Goal: Check status: Check status

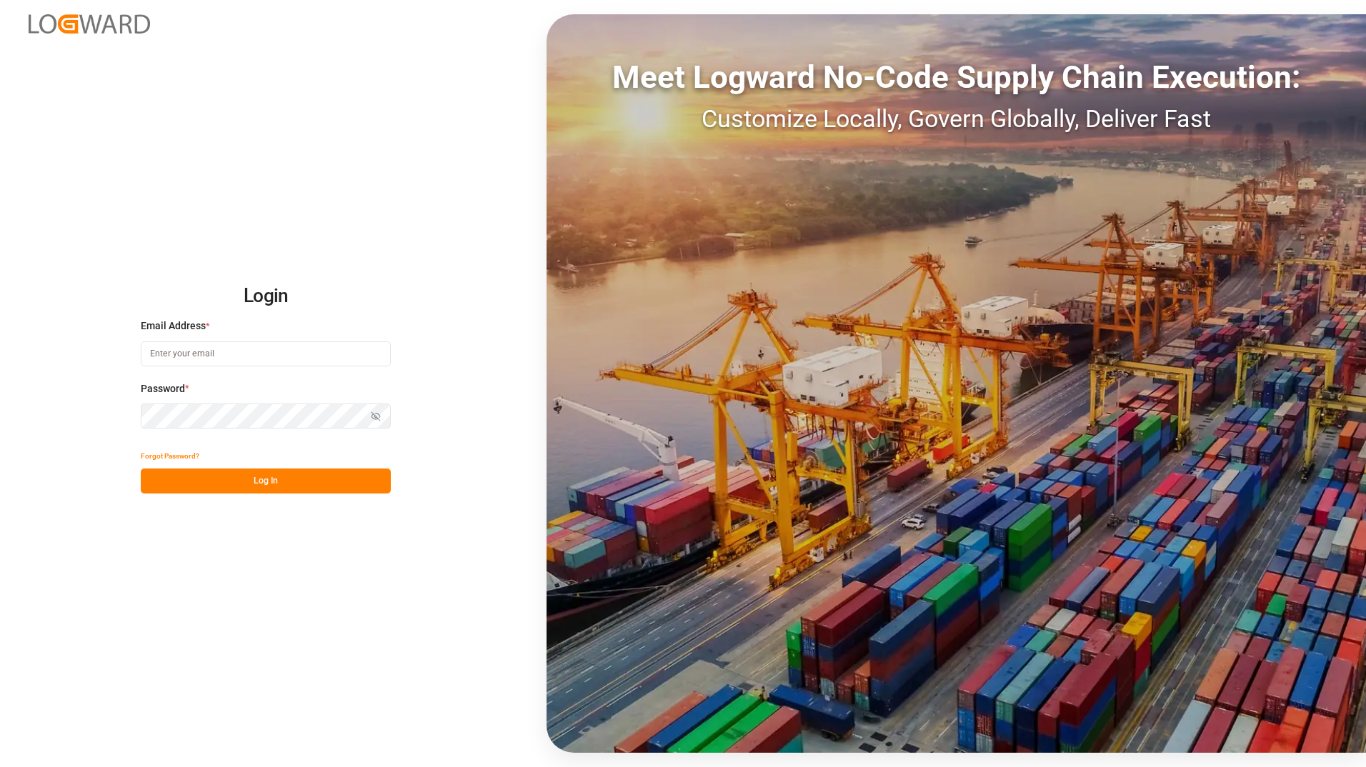
type input "ida.timmen@melitta.de"
click at [262, 484] on button "Log In" at bounding box center [266, 481] width 250 height 25
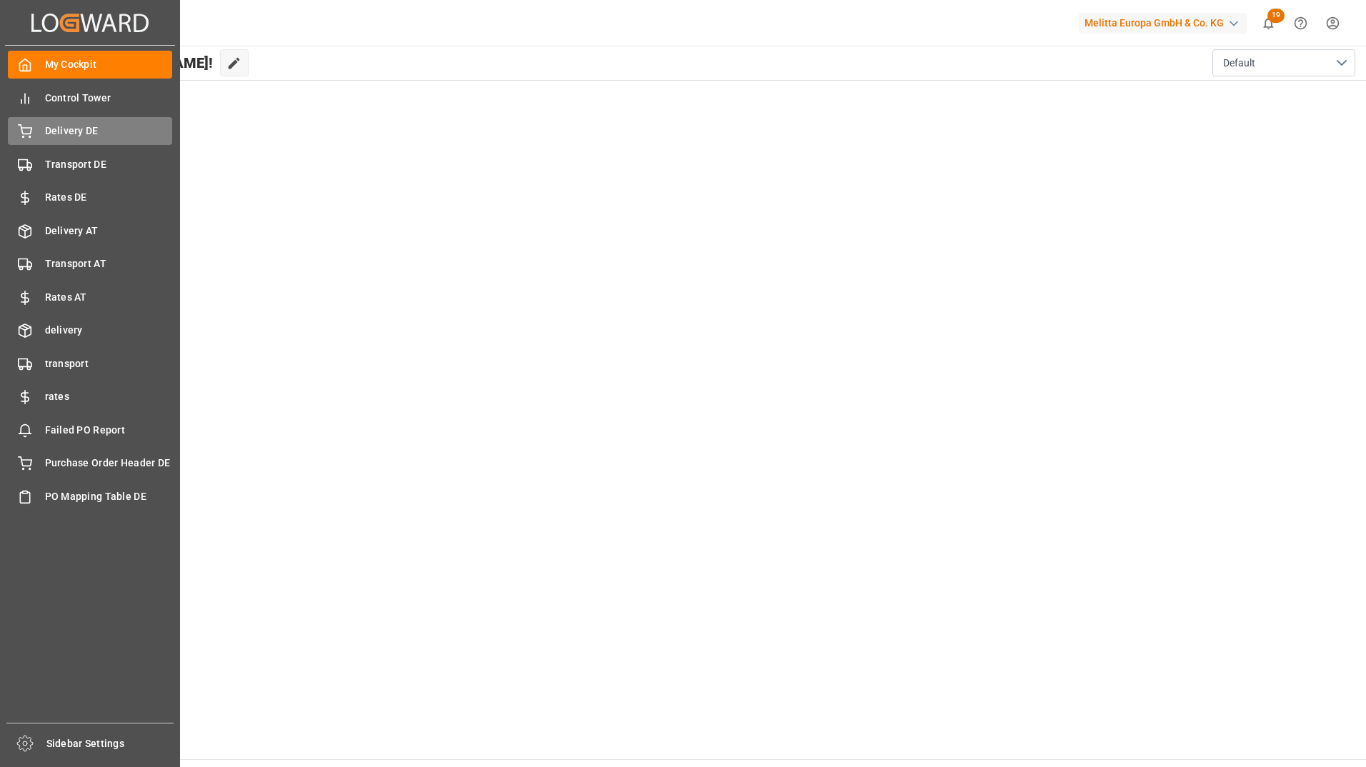
click at [96, 134] on span "Delivery DE" at bounding box center [109, 131] width 128 height 15
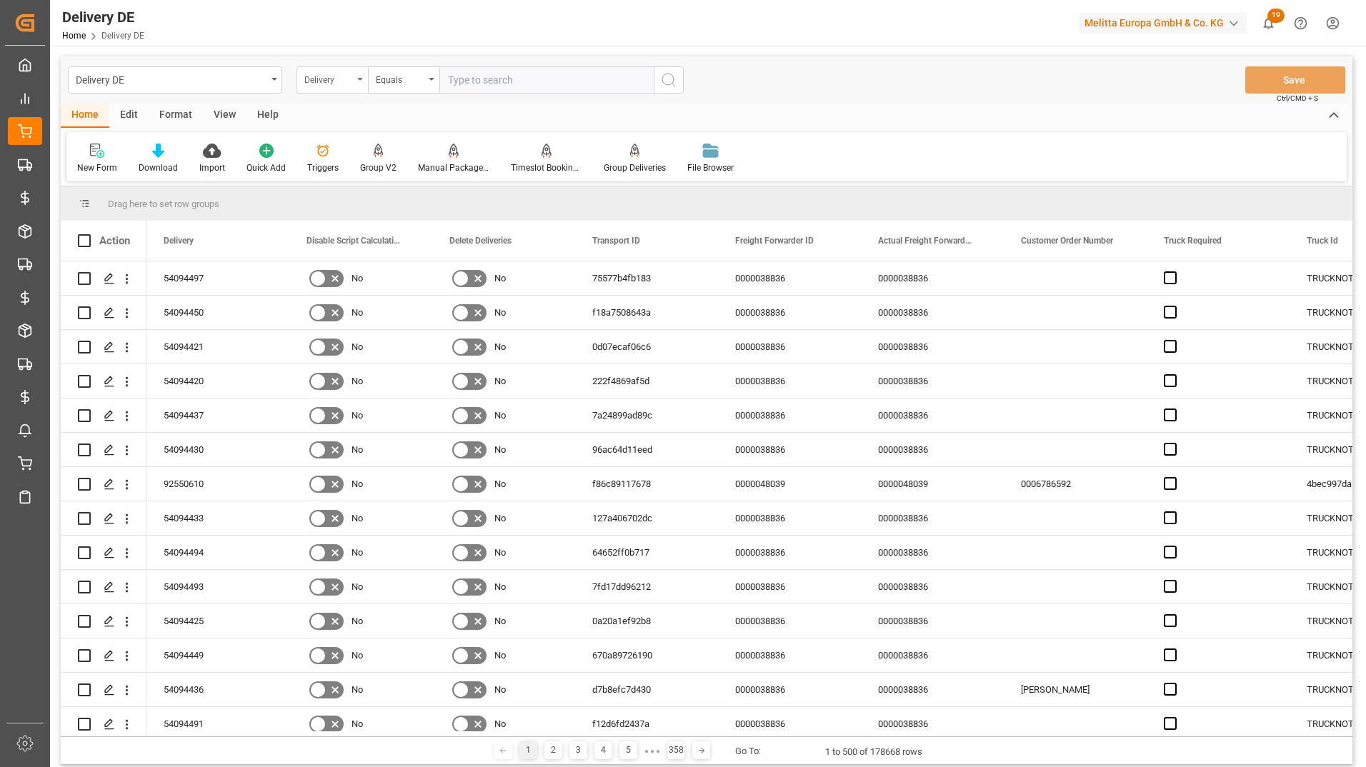
click at [314, 74] on div "Delivery" at bounding box center [328, 78] width 49 height 16
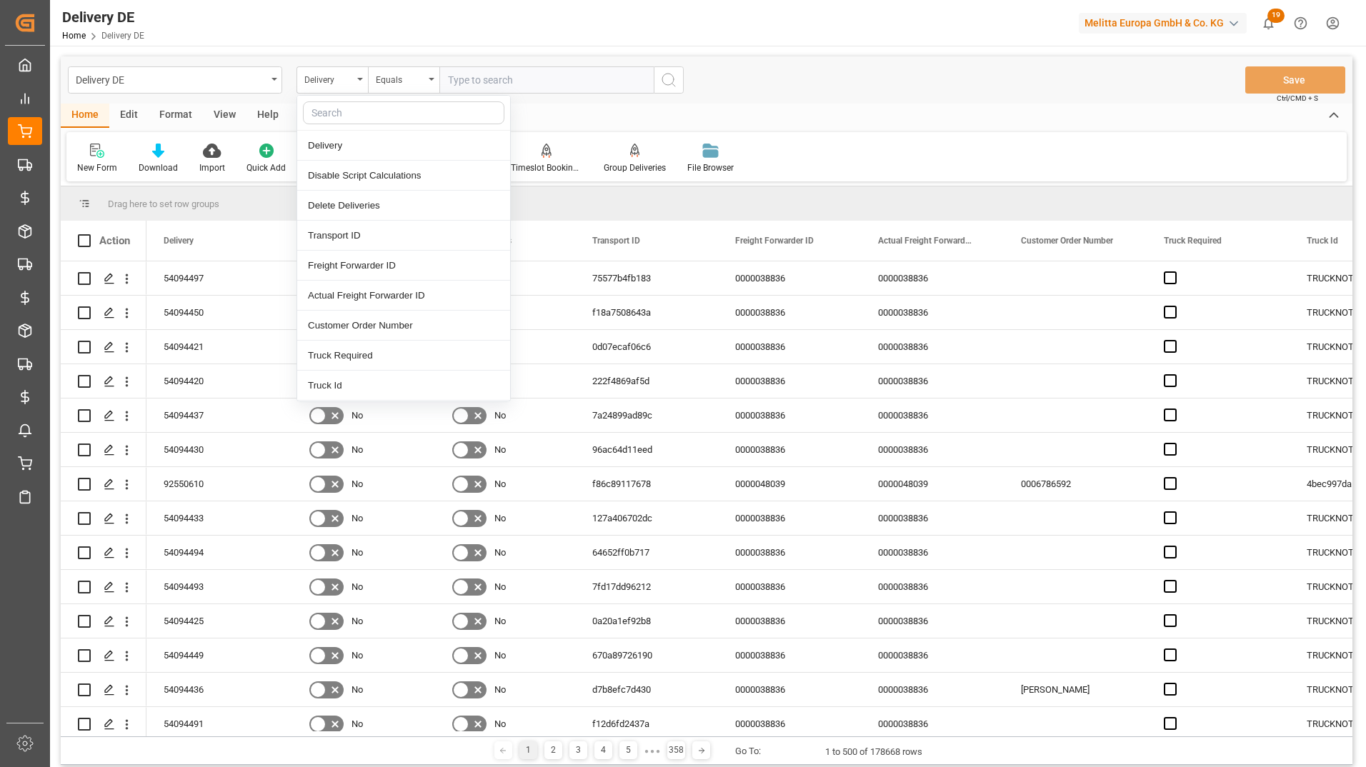
click at [331, 109] on input "text" at bounding box center [403, 112] width 201 height 23
type input "tsp"
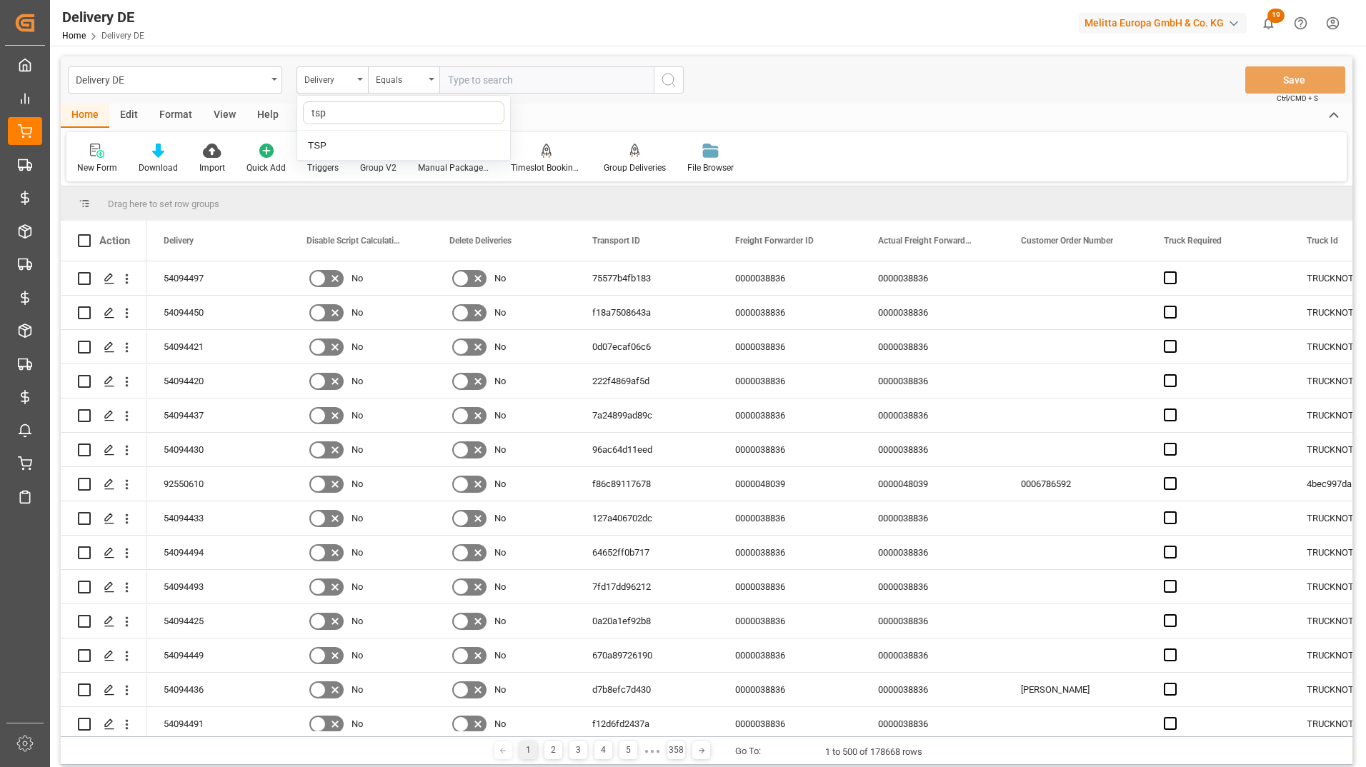
click at [339, 149] on div "TSP" at bounding box center [403, 146] width 213 height 30
click at [484, 84] on input "text" at bounding box center [546, 79] width 214 height 27
type input "Hölkemeier"
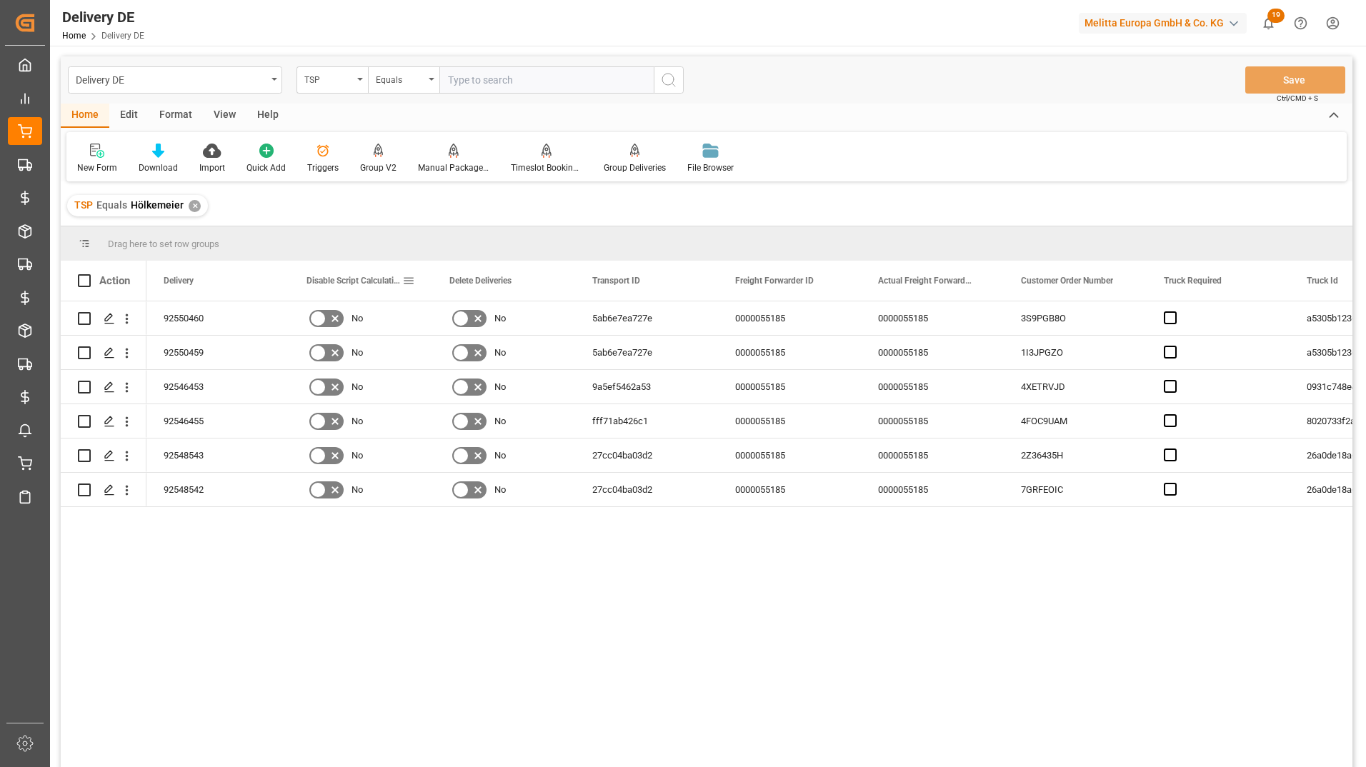
click at [413, 284] on span at bounding box center [408, 280] width 13 height 13
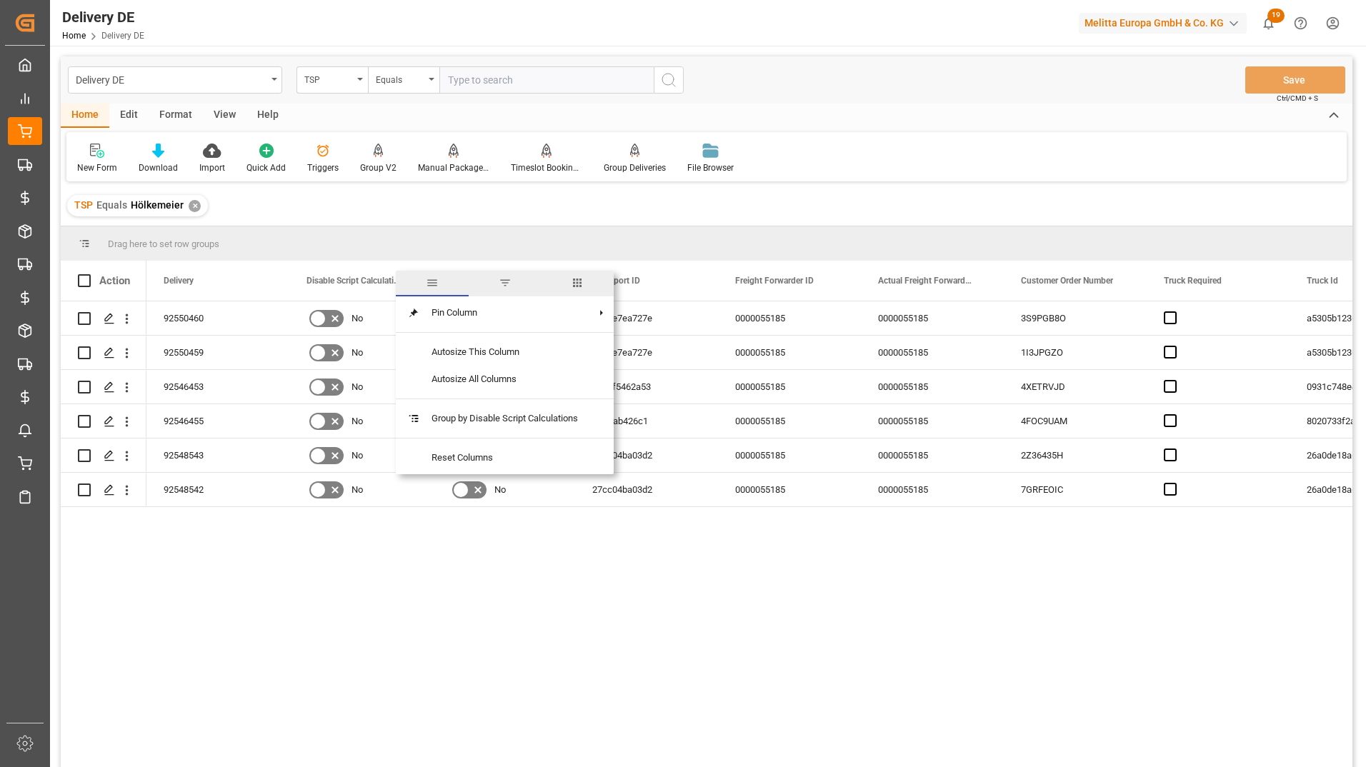
click at [589, 285] on span "columns" at bounding box center [577, 284] width 73 height 26
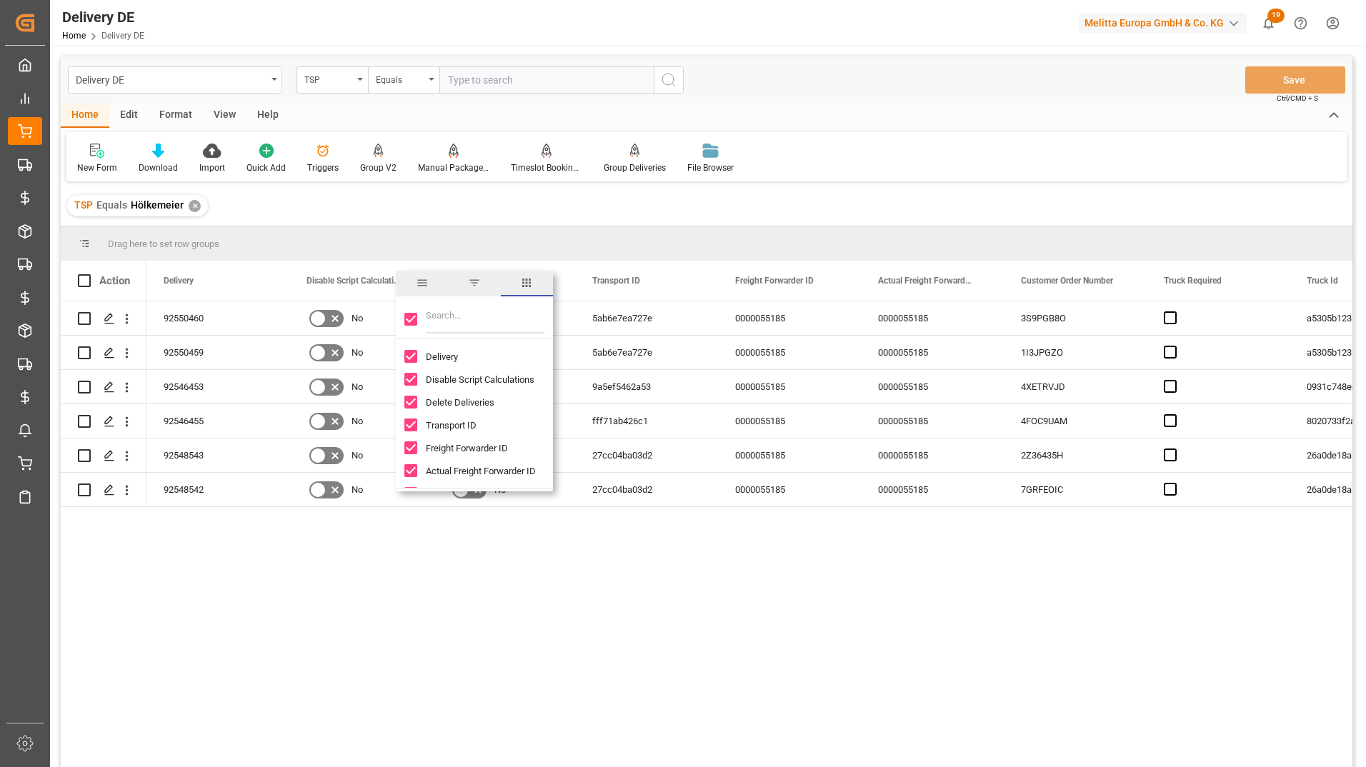
click at [409, 319] on input "Toggle Select All Columns" at bounding box center [410, 319] width 13 height 13
checkbox input "false"
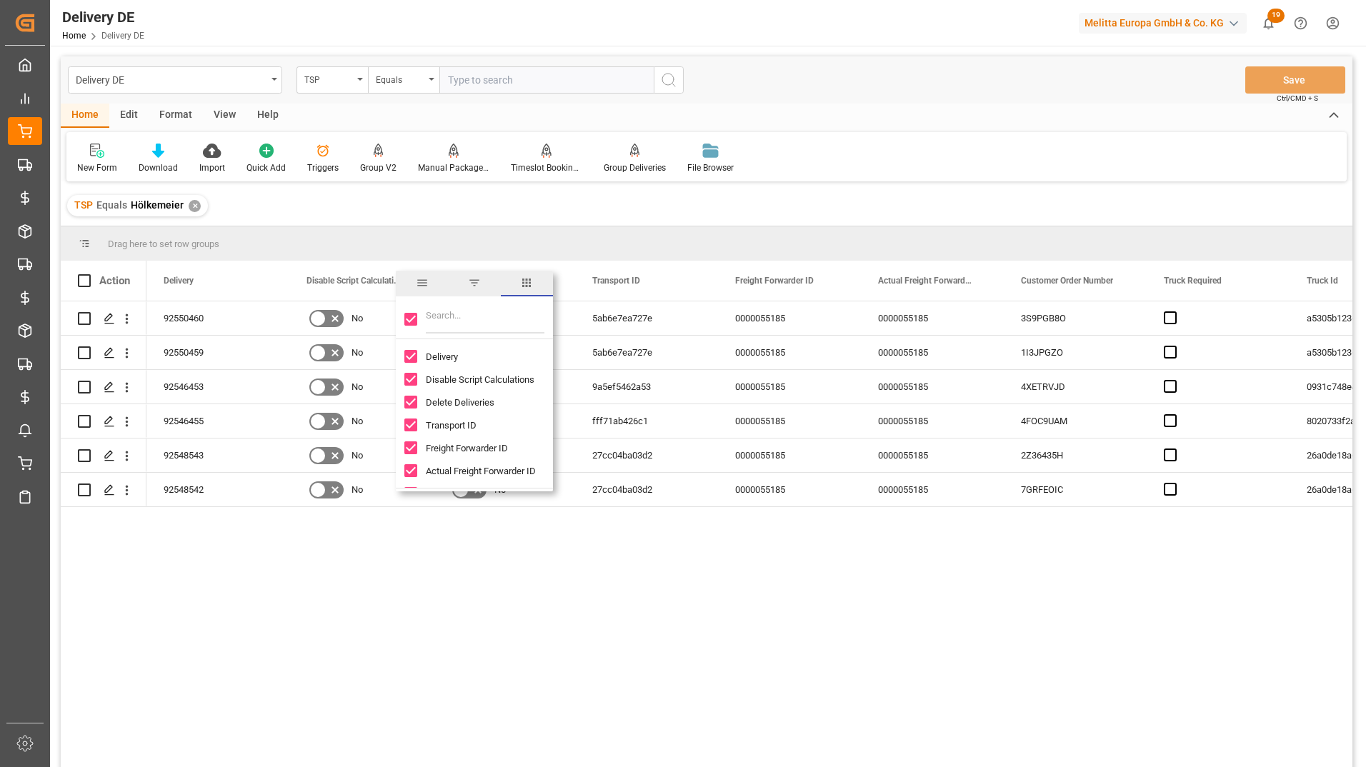
checkbox input "false"
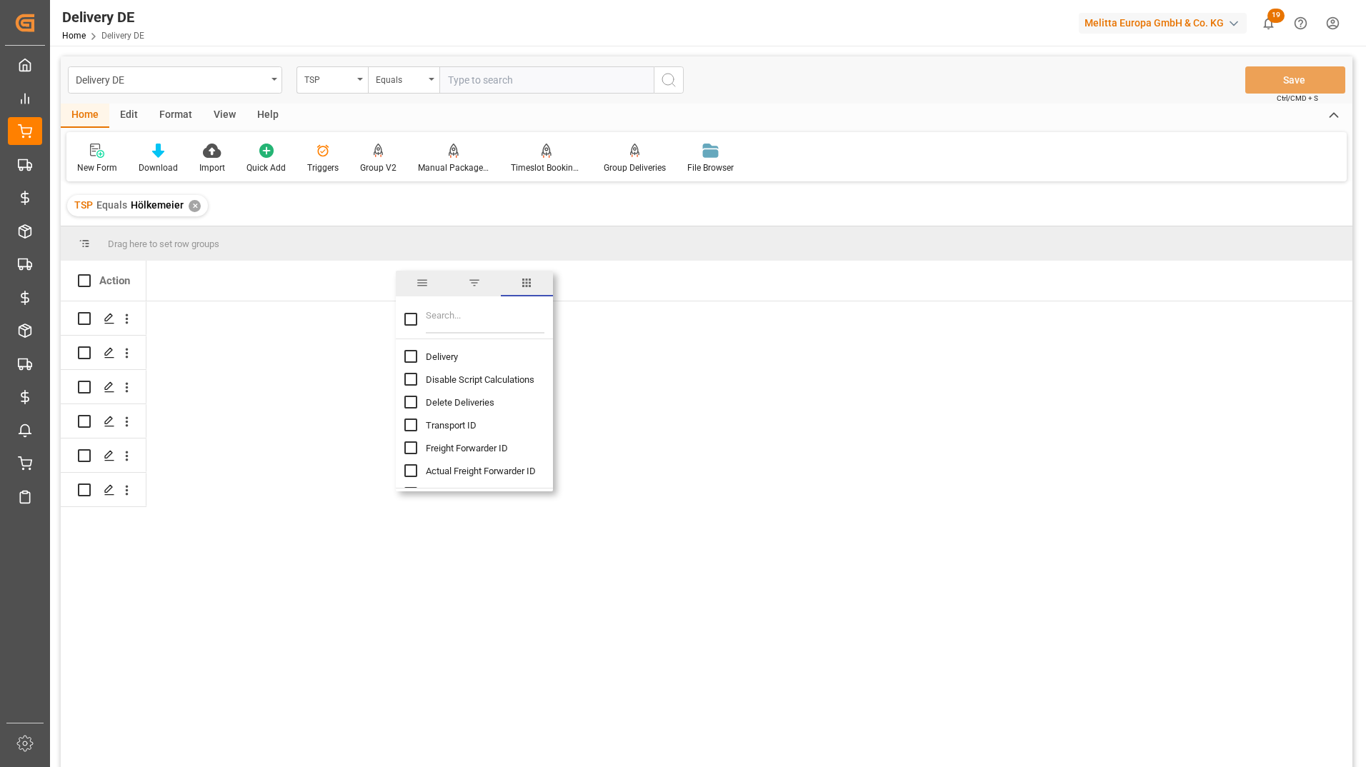
click at [414, 356] on input "Delivery column toggle visibility (hidden)" at bounding box center [410, 356] width 13 height 13
checkbox input "true"
checkbox input "false"
click at [406, 421] on input "Transport ID column toggle visibility (hidden)" at bounding box center [410, 425] width 13 height 13
checkbox input "true"
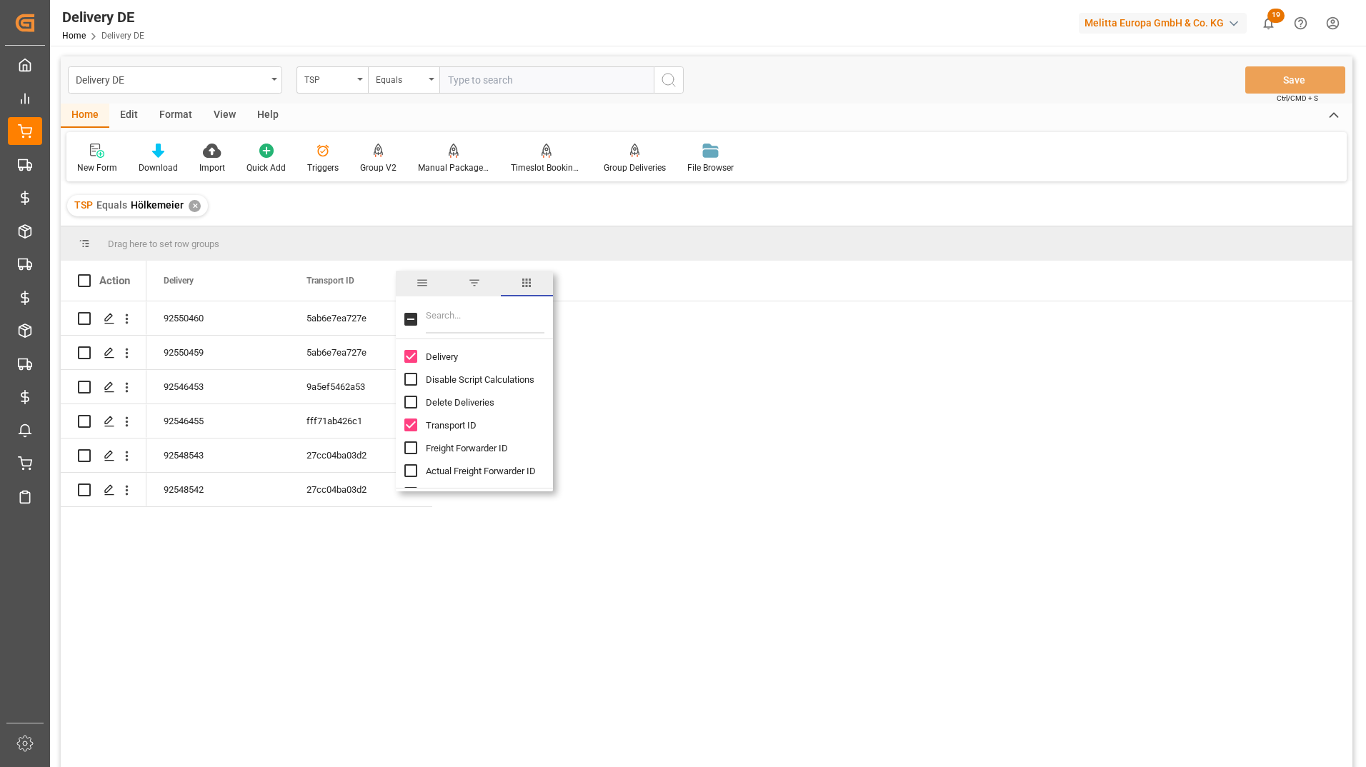
click at [442, 320] on input "Filter Columns Input" at bounding box center [485, 319] width 119 height 29
type input "pal"
click at [414, 359] on input "Est Pallet Pl column toggle visibility (hidden)" at bounding box center [410, 356] width 13 height 13
checkbox input "true"
checkbox input "false"
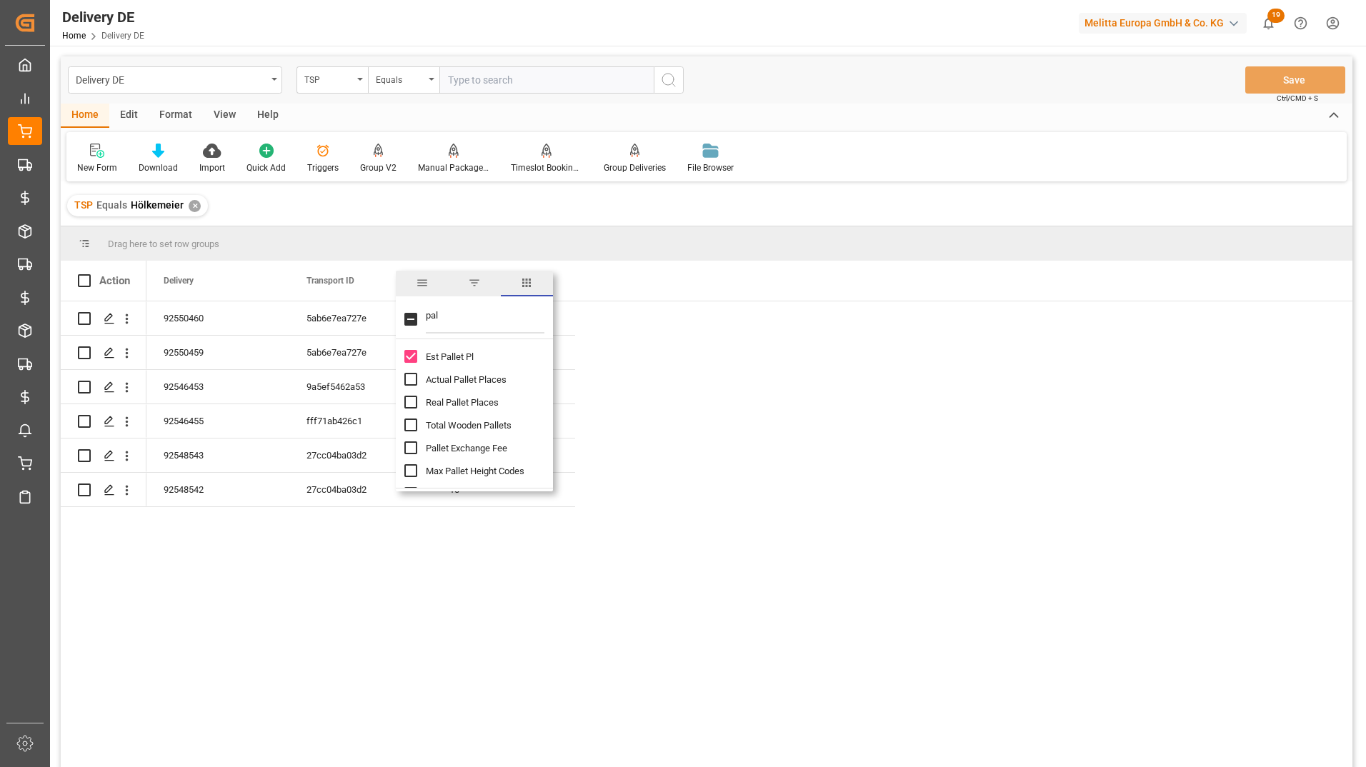
click at [418, 379] on div "Actual Pallet Places" at bounding box center [482, 379] width 157 height 23
click at [412, 386] on input "Actual Pallet Places column toggle visibility (hidden)" at bounding box center [410, 379] width 13 height 13
checkbox input "true"
drag, startPoint x: 456, startPoint y: 315, endPoint x: 386, endPoint y: 318, distance: 70.1
click at [386, 318] on div "Drag here to set row groups Drag here to set column labels Action Delivery Tran…" at bounding box center [706, 501] width 1291 height 550
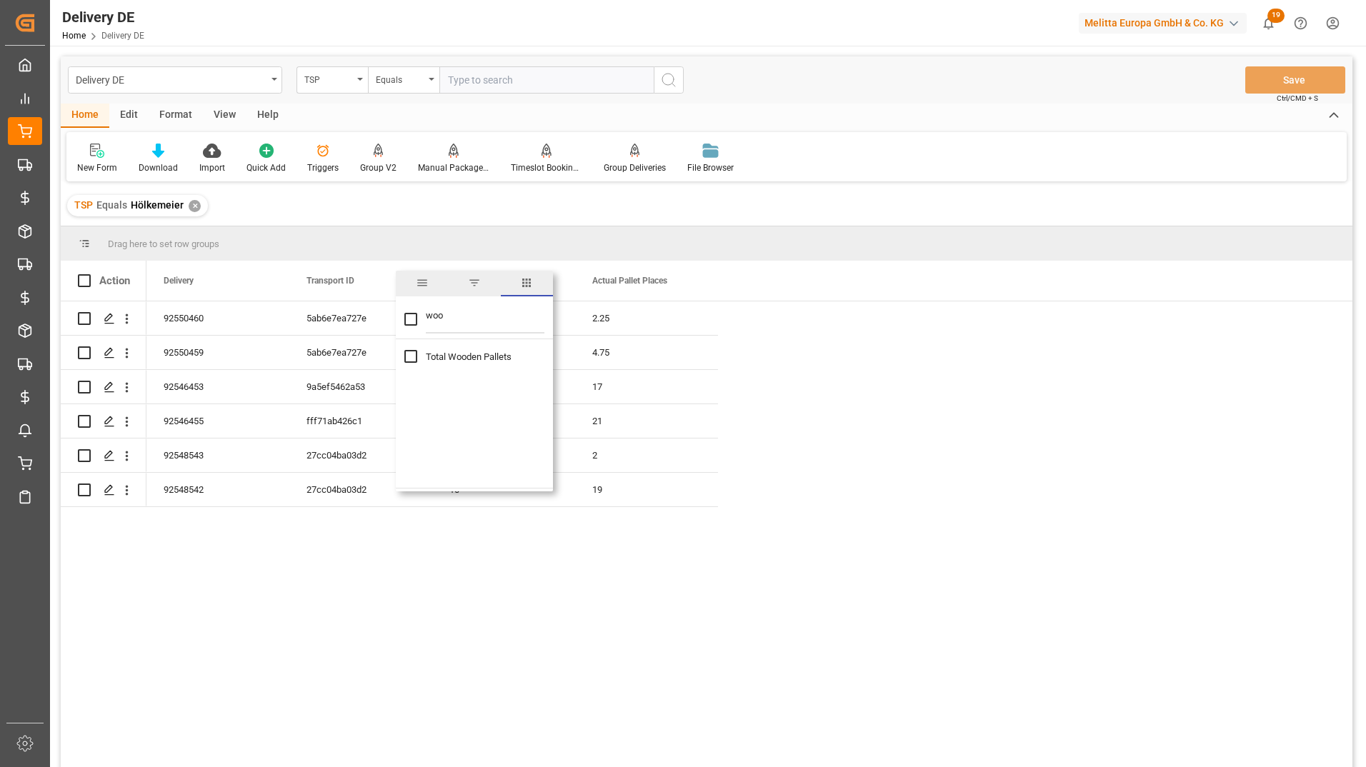
type input "woo"
click at [416, 353] on input "Total Wooden Pallets column toggle visibility (hidden)" at bounding box center [410, 356] width 13 height 13
checkbox input "true"
drag, startPoint x: 489, startPoint y: 325, endPoint x: 401, endPoint y: 326, distance: 87.9
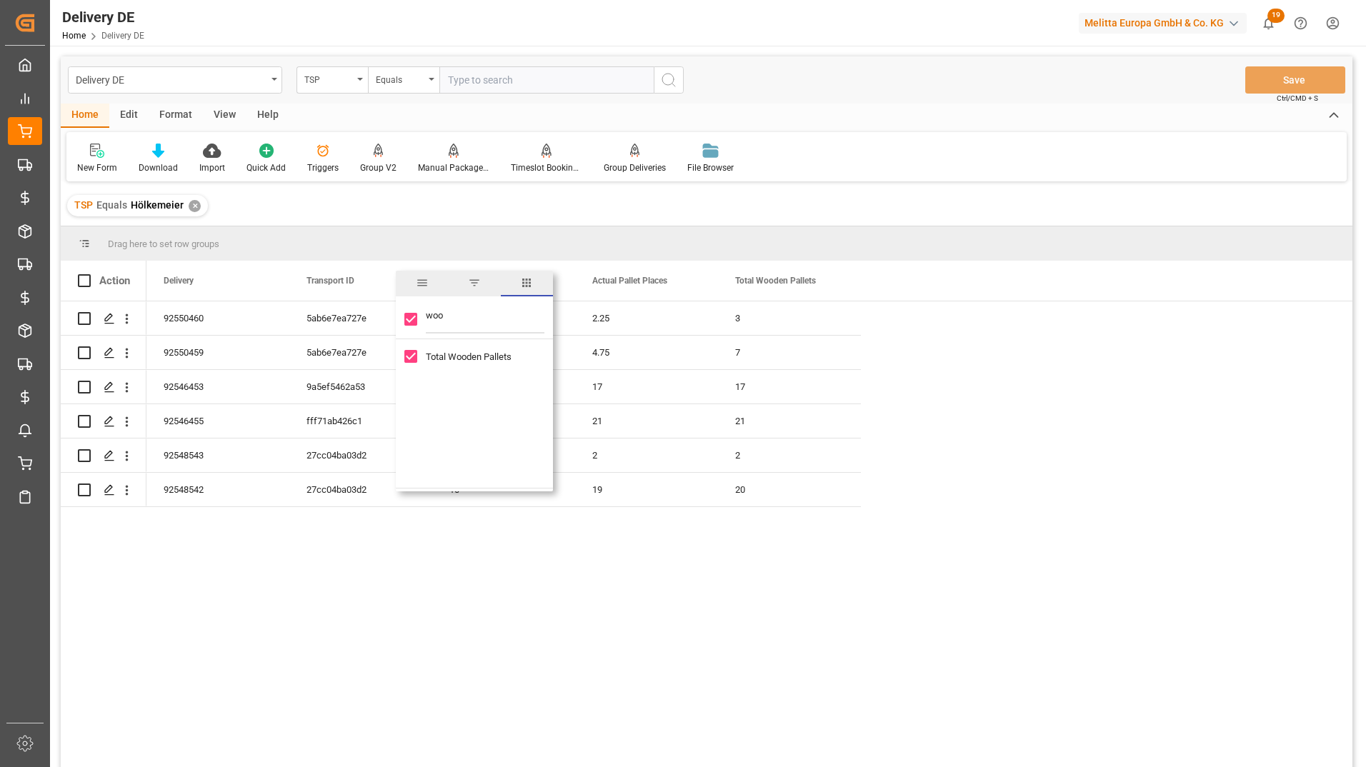
click at [401, 326] on div "woo" at bounding box center [474, 319] width 157 height 40
type input "numb"
checkbox input "false"
type input "numb"
click at [410, 376] on input "Total Number Of Packages column toggle visibility (hidden)" at bounding box center [410, 379] width 13 height 13
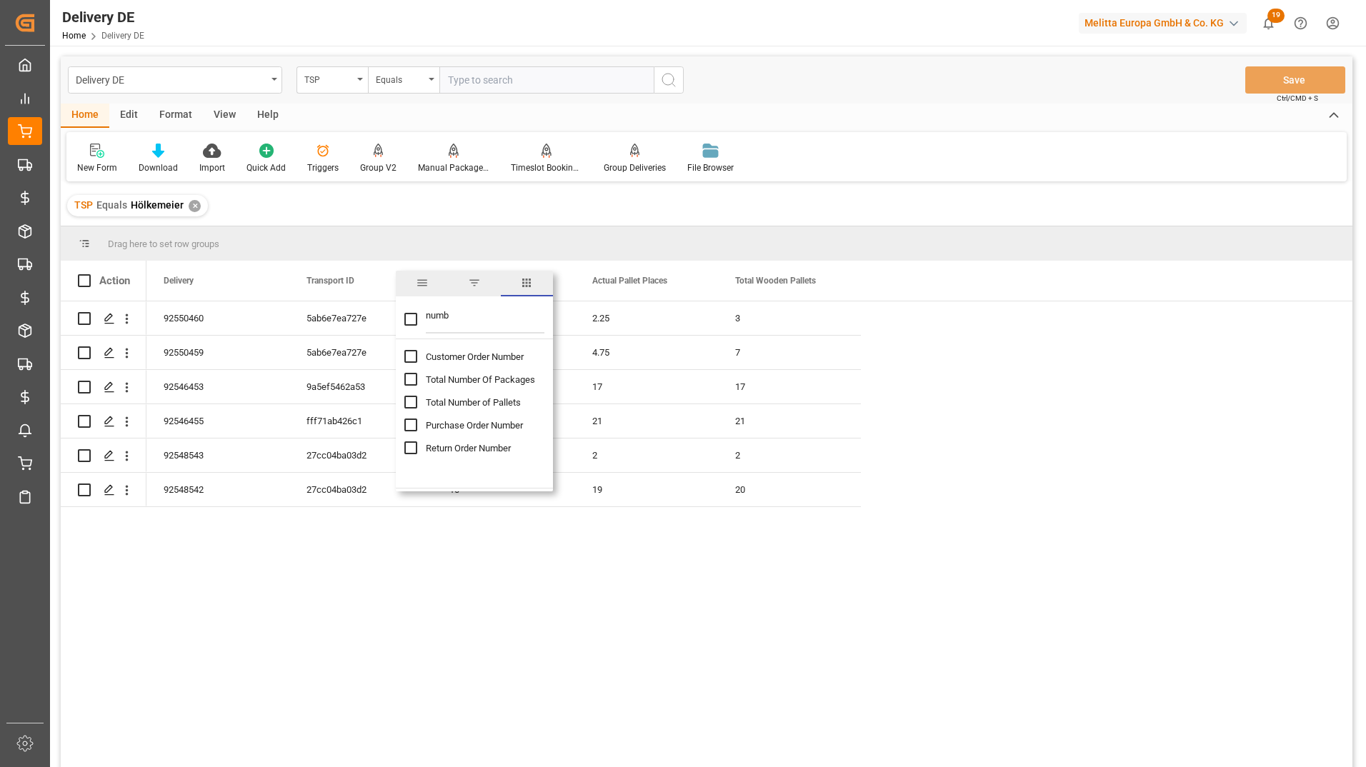
checkbox input "true"
checkbox input "false"
drag, startPoint x: 456, startPoint y: 317, endPoint x: 380, endPoint y: 322, distance: 76.6
click at [380, 322] on div "Drag here to set row groups Drag here to set column labels Action Delivery Tran…" at bounding box center [706, 501] width 1291 height 550
type input "eur"
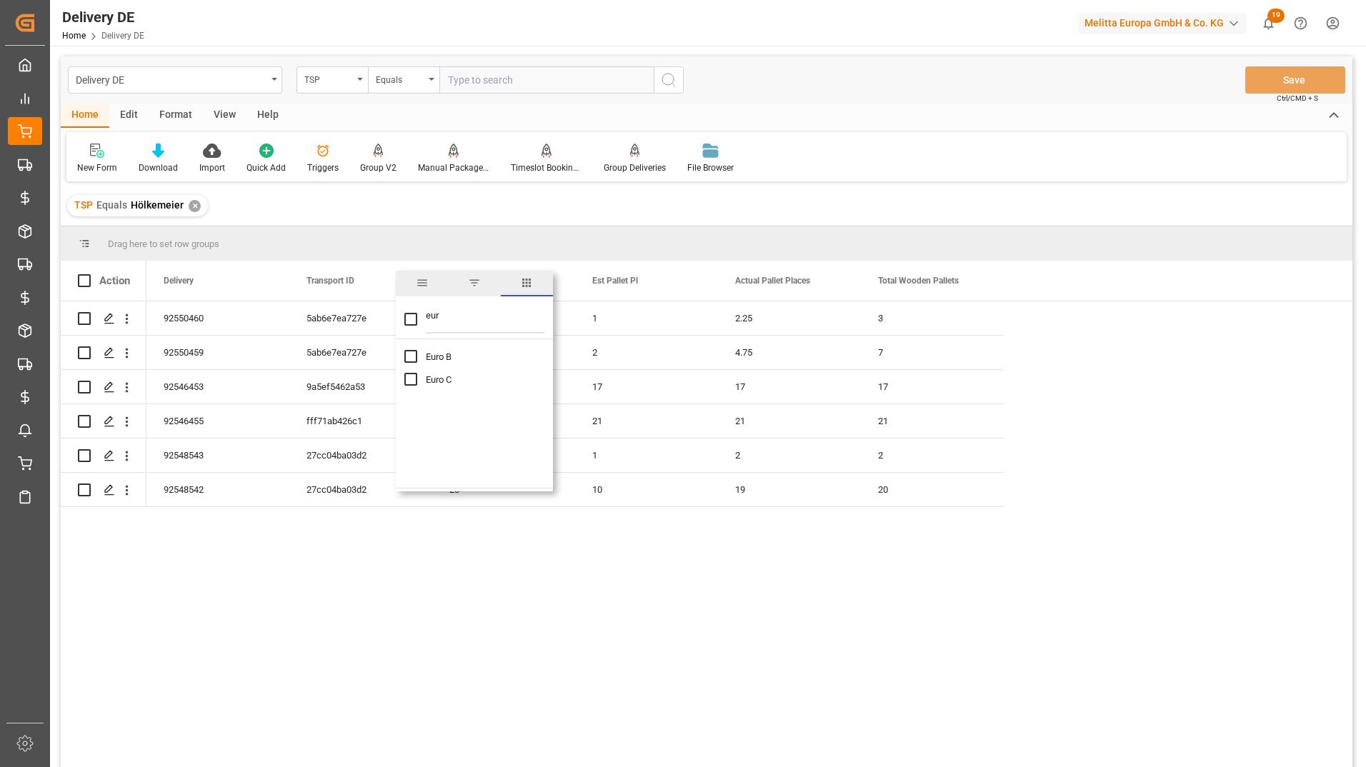
click at [415, 358] on input "Euro B column toggle visibility (hidden)" at bounding box center [410, 356] width 13 height 13
checkbox input "true"
checkbox input "false"
click at [409, 379] on input "Euro C column toggle visibility (hidden)" at bounding box center [410, 379] width 13 height 13
checkbox input "true"
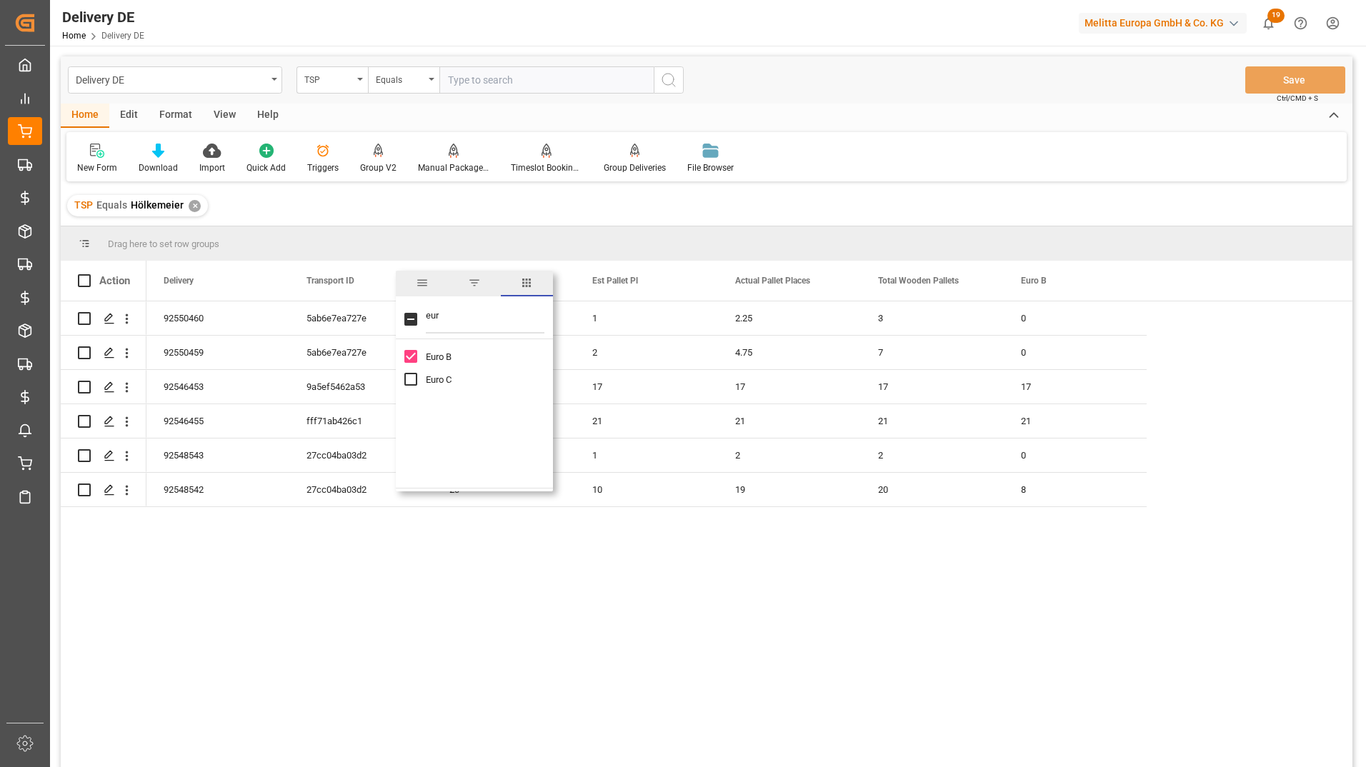
checkbox input "true"
click at [986, 223] on div "TSP Equals Hölkemeier ✕" at bounding box center [706, 206] width 1291 height 40
click at [554, 281] on span at bounding box center [551, 280] width 13 height 13
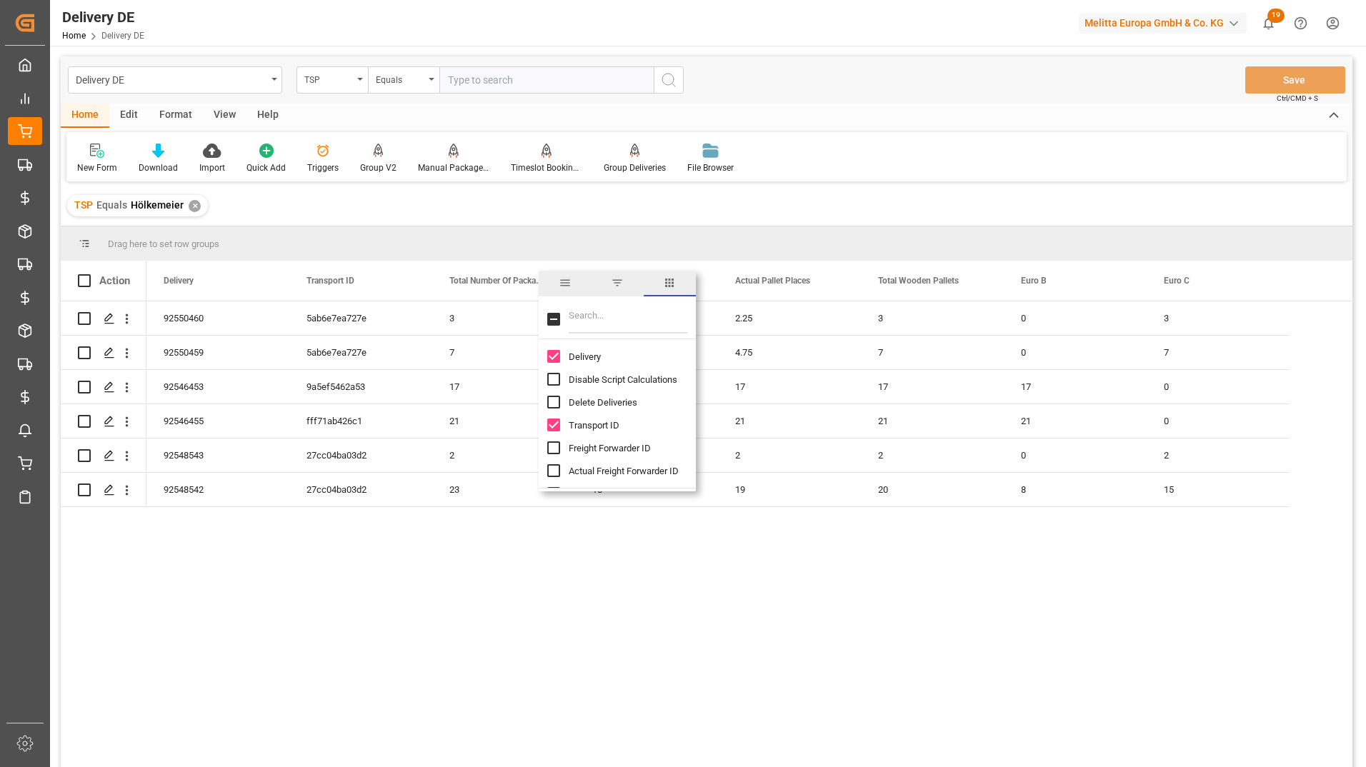
click at [585, 316] on input "Filter Columns Input" at bounding box center [628, 319] width 119 height 29
type input "dat"
click at [554, 401] on input "Pl.GI Dat column toggle visibility (hidden)" at bounding box center [553, 402] width 13 height 13
checkbox input "true"
checkbox input "false"
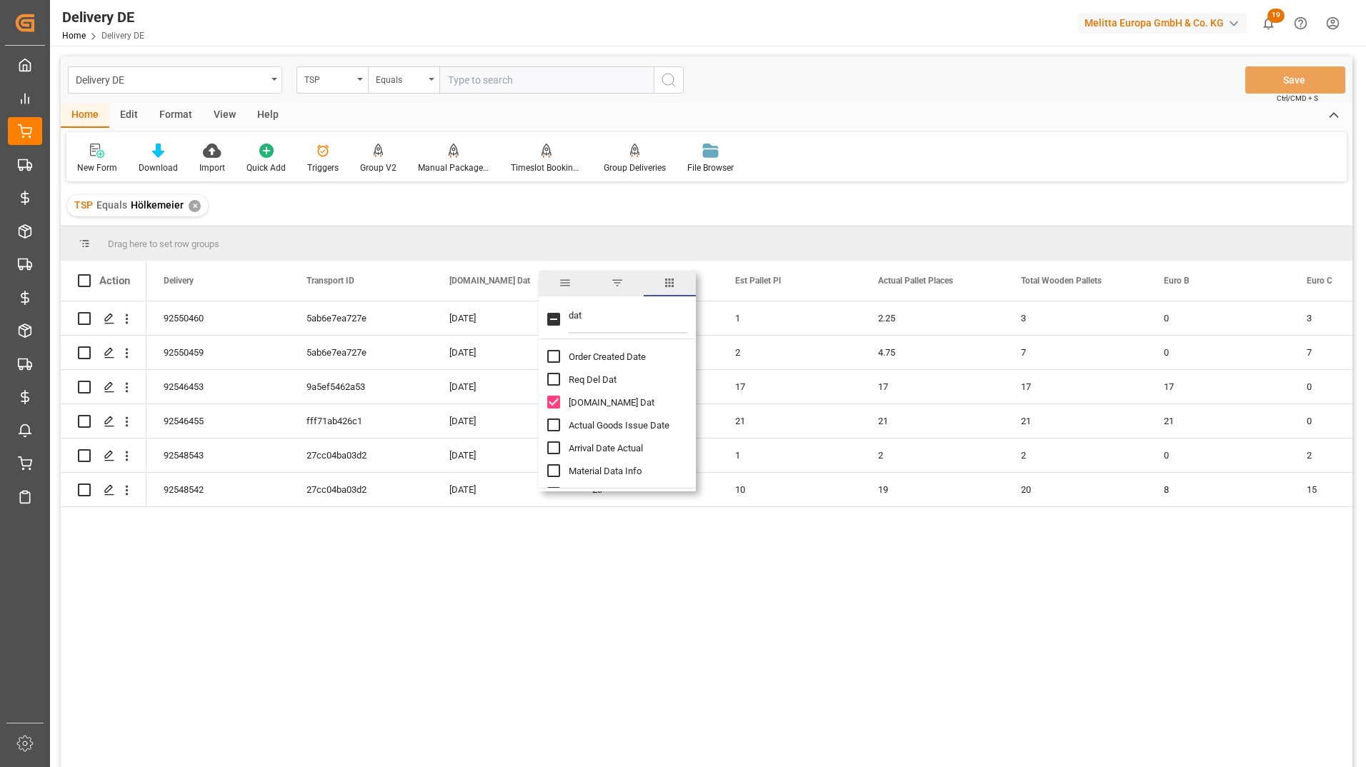
click at [828, 646] on div "92550460 5ab6e7ea727e 1 2.25 3 3 0 3 20-08-2025 92550459 5ab6e7ea727e 2 4.75 7 …" at bounding box center [749, 538] width 1206 height 475
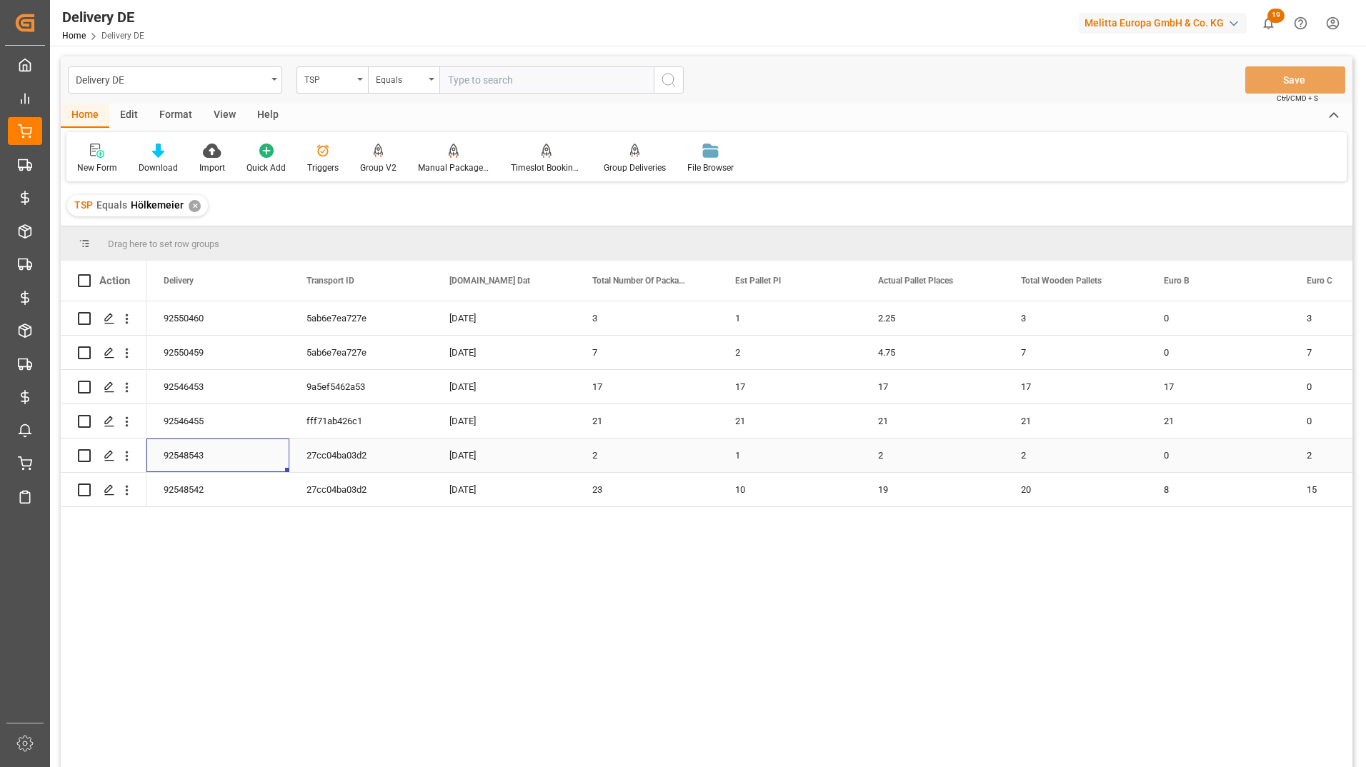
click at [186, 459] on div "92548543" at bounding box center [217, 456] width 143 height 34
click at [191, 488] on div "92548542" at bounding box center [217, 490] width 143 height 34
click at [229, 464] on div "92548543" at bounding box center [217, 456] width 143 height 34
click at [231, 322] on div "92550460" at bounding box center [217, 318] width 143 height 34
click at [159, 354] on div "92550459" at bounding box center [217, 353] width 143 height 34
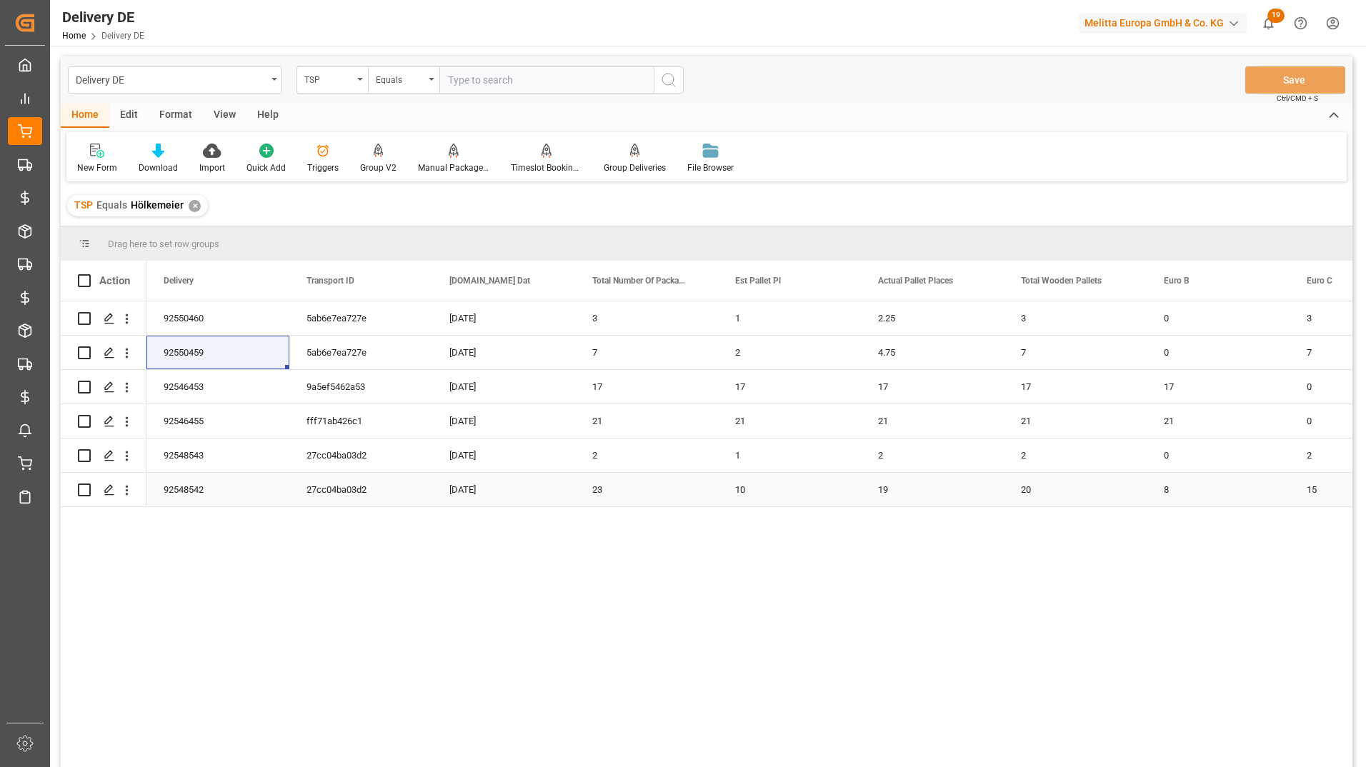
click at [196, 490] on div "92548542" at bounding box center [217, 490] width 143 height 34
click at [529, 76] on input "text" at bounding box center [546, 79] width 214 height 27
click at [351, 80] on div "TSP" at bounding box center [328, 78] width 49 height 16
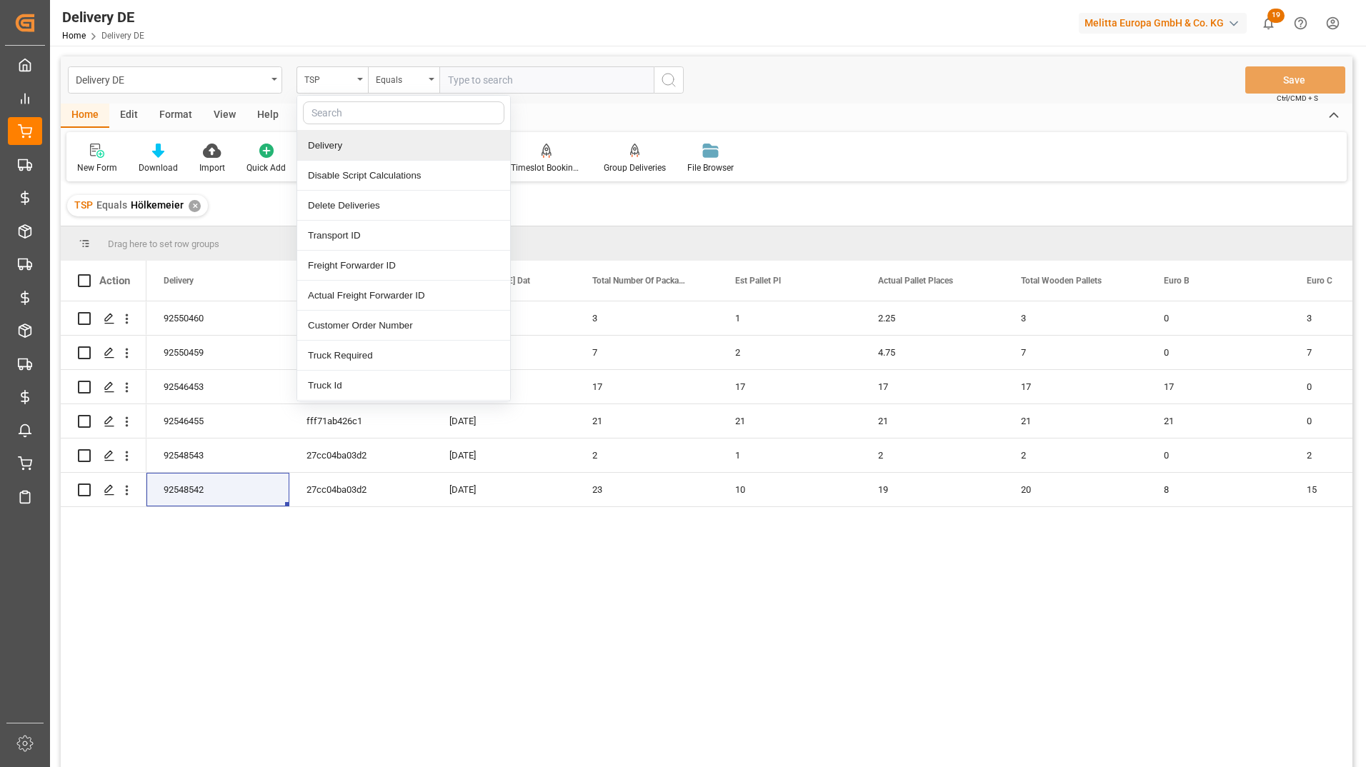
click at [346, 146] on div "Delivery" at bounding box center [403, 146] width 213 height 30
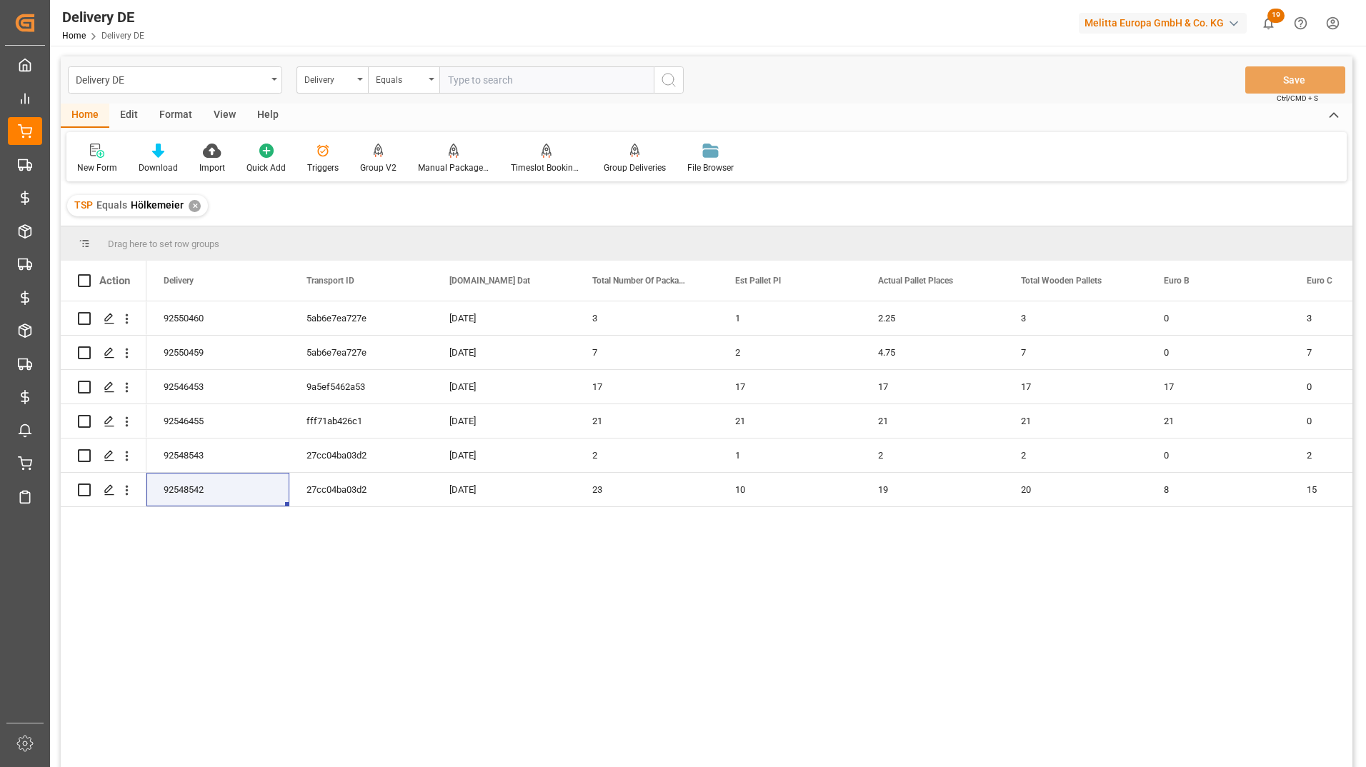
click at [476, 77] on input "text" at bounding box center [546, 79] width 214 height 27
paste input "80002374"
type input "80002374"
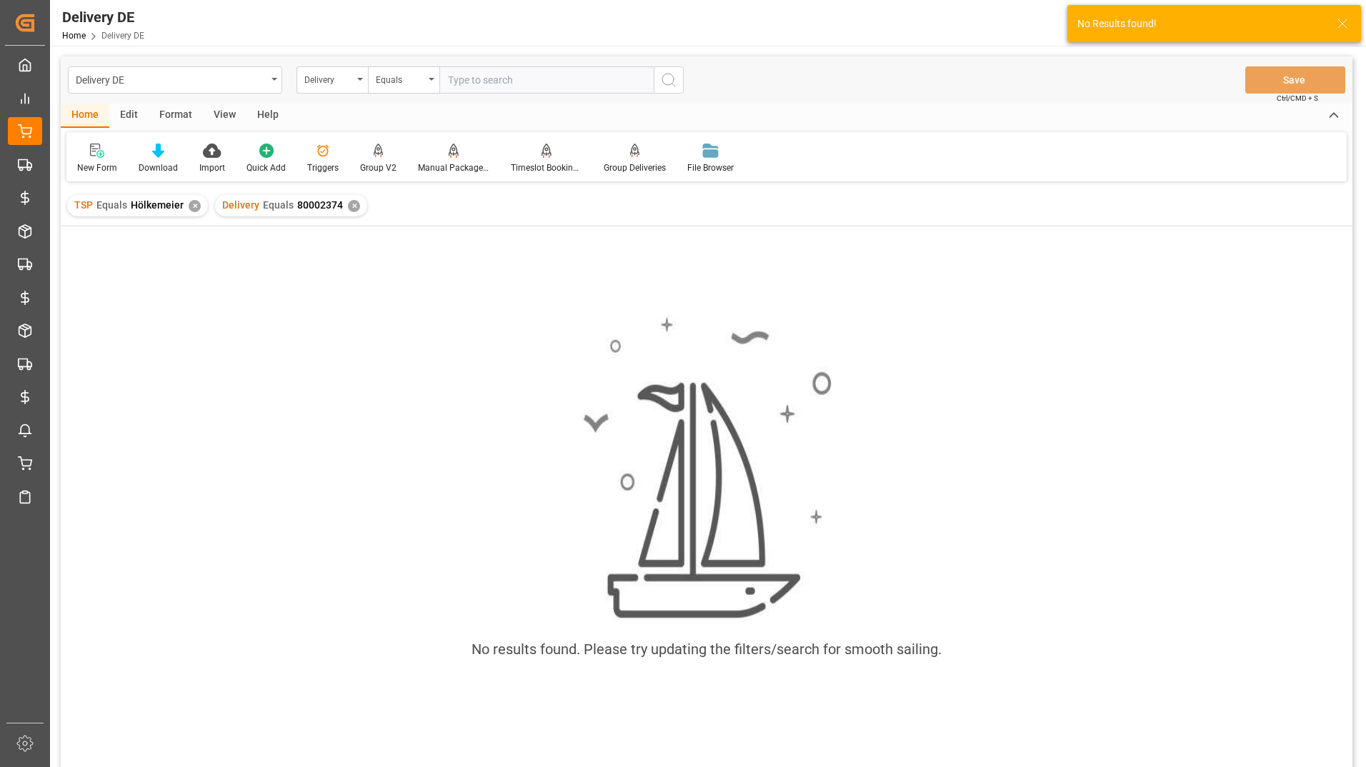
click at [191, 210] on div "✕" at bounding box center [195, 206] width 12 height 12
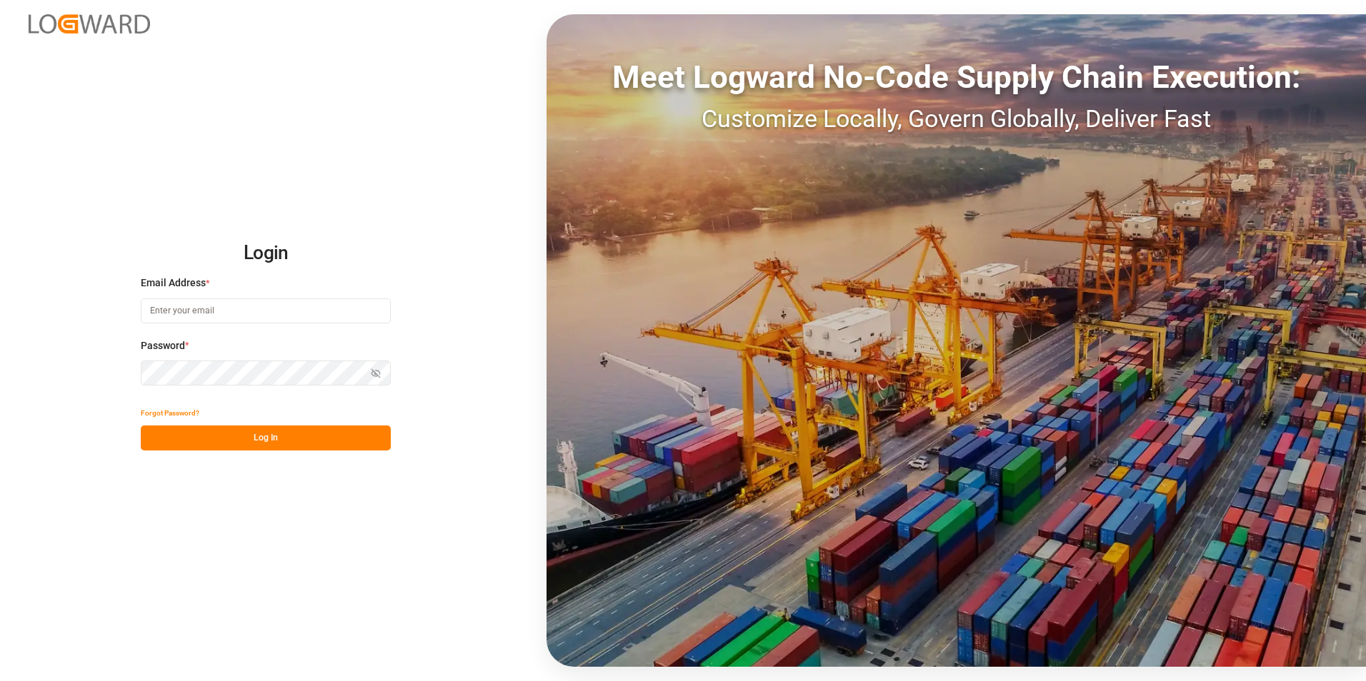
type input "ida.timmen@melitta.de"
click at [214, 438] on button "Log In" at bounding box center [266, 438] width 250 height 25
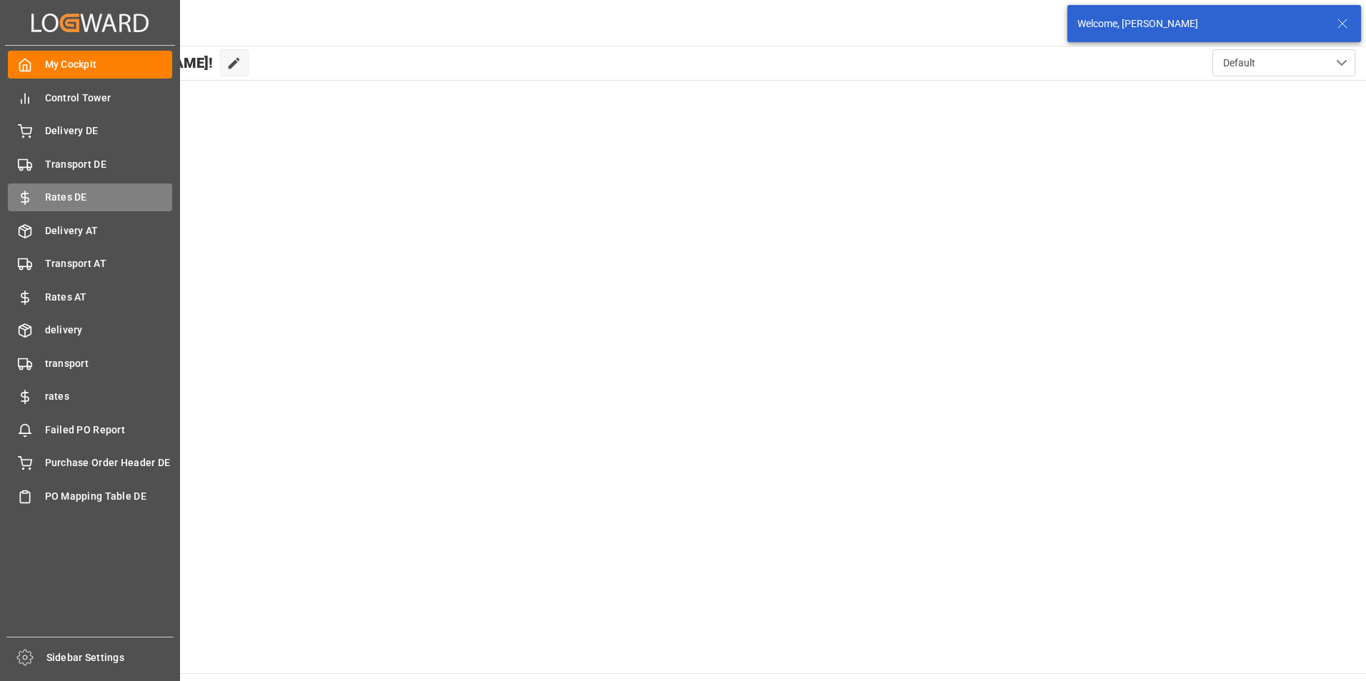
click at [93, 190] on span "Rates DE" at bounding box center [109, 197] width 128 height 15
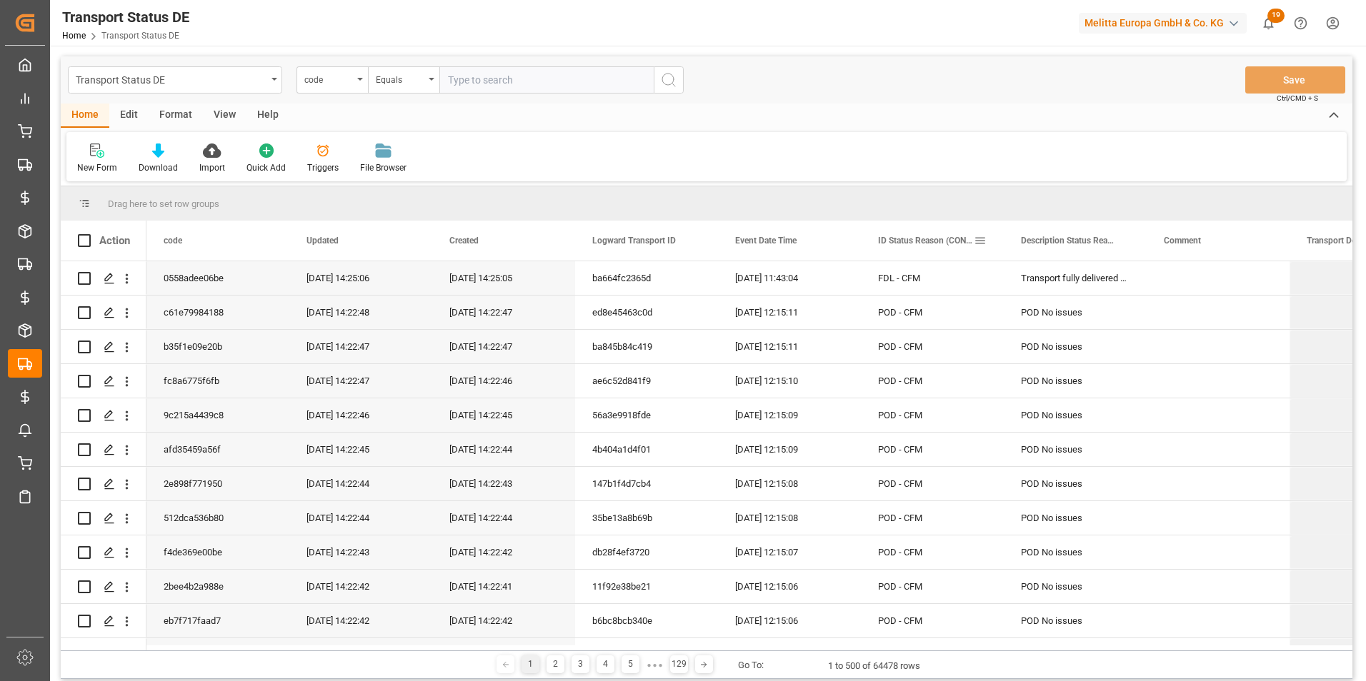
drag, startPoint x: 903, startPoint y: 231, endPoint x: 891, endPoint y: 204, distance: 30.4
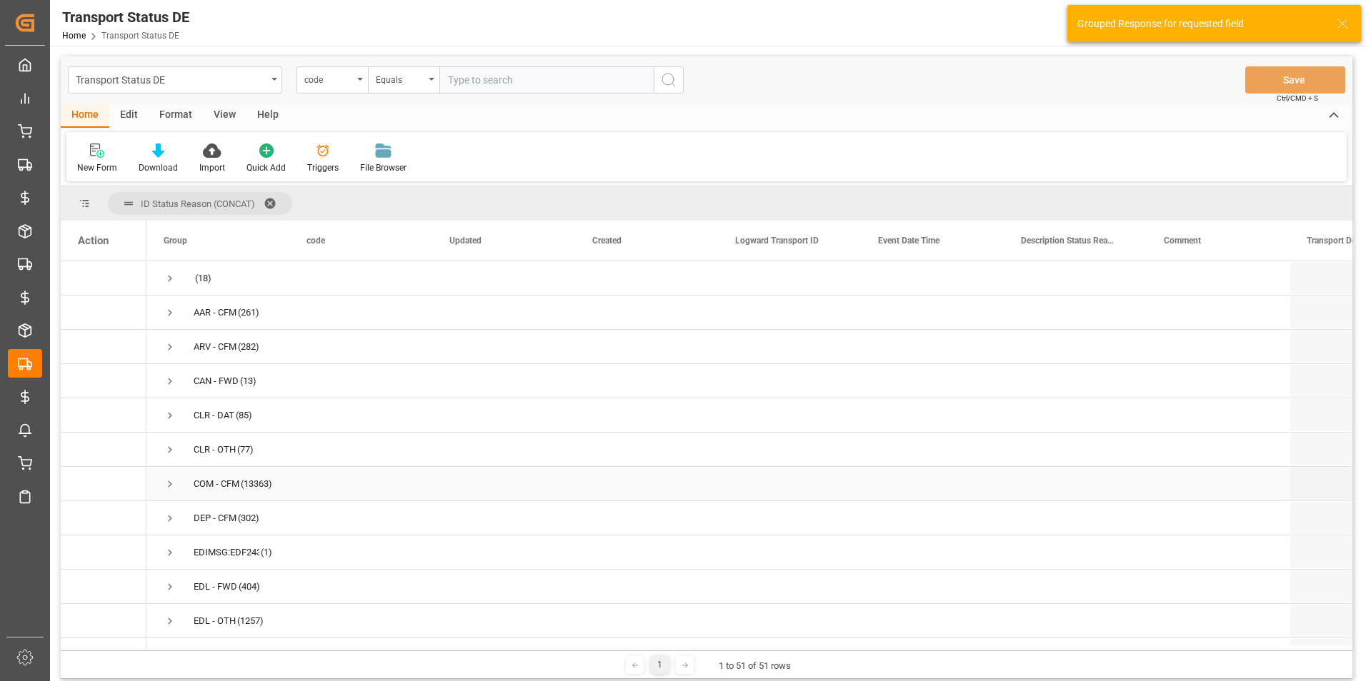
click at [174, 484] on span "Press SPACE to select this row." at bounding box center [170, 484] width 13 height 13
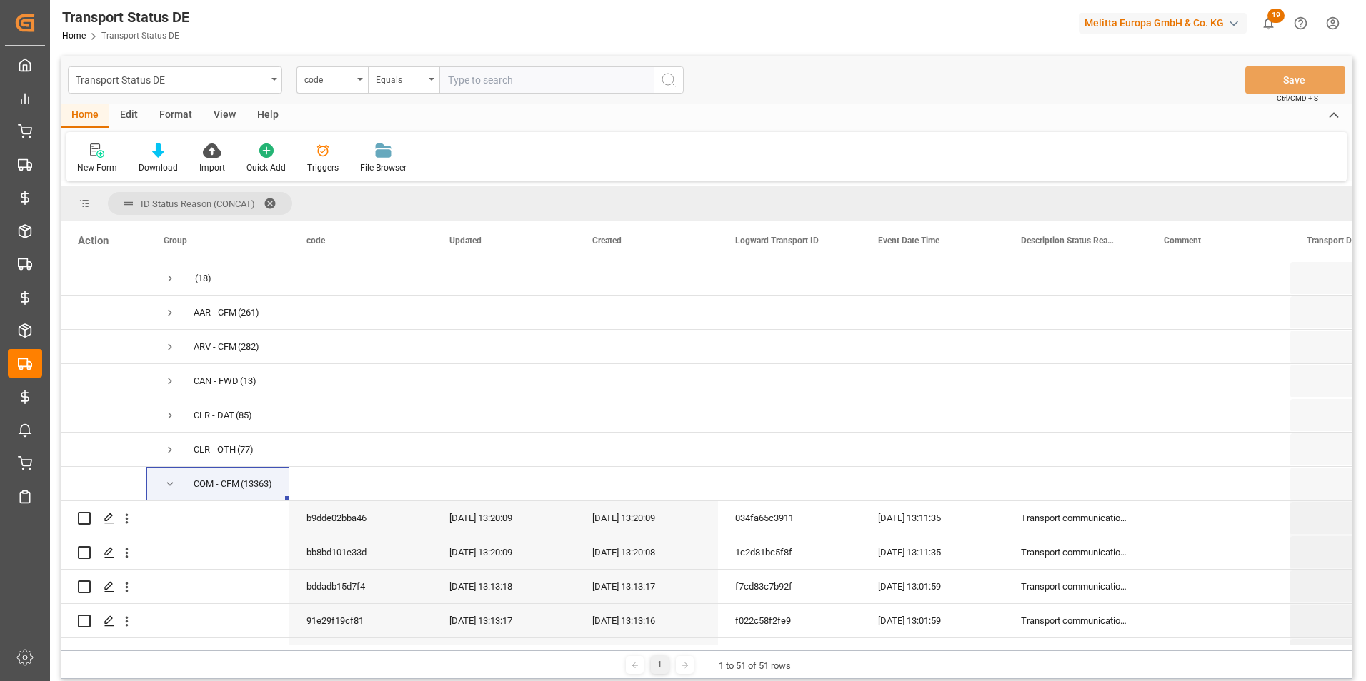
drag, startPoint x: 290, startPoint y: 237, endPoint x: 599, endPoint y: 178, distance: 314.9
click at [599, 178] on div "Transport Status DE code Equals Save Ctrl/CMD + S Home Edit Format View Help Ne…" at bounding box center [706, 367] width 1291 height 623
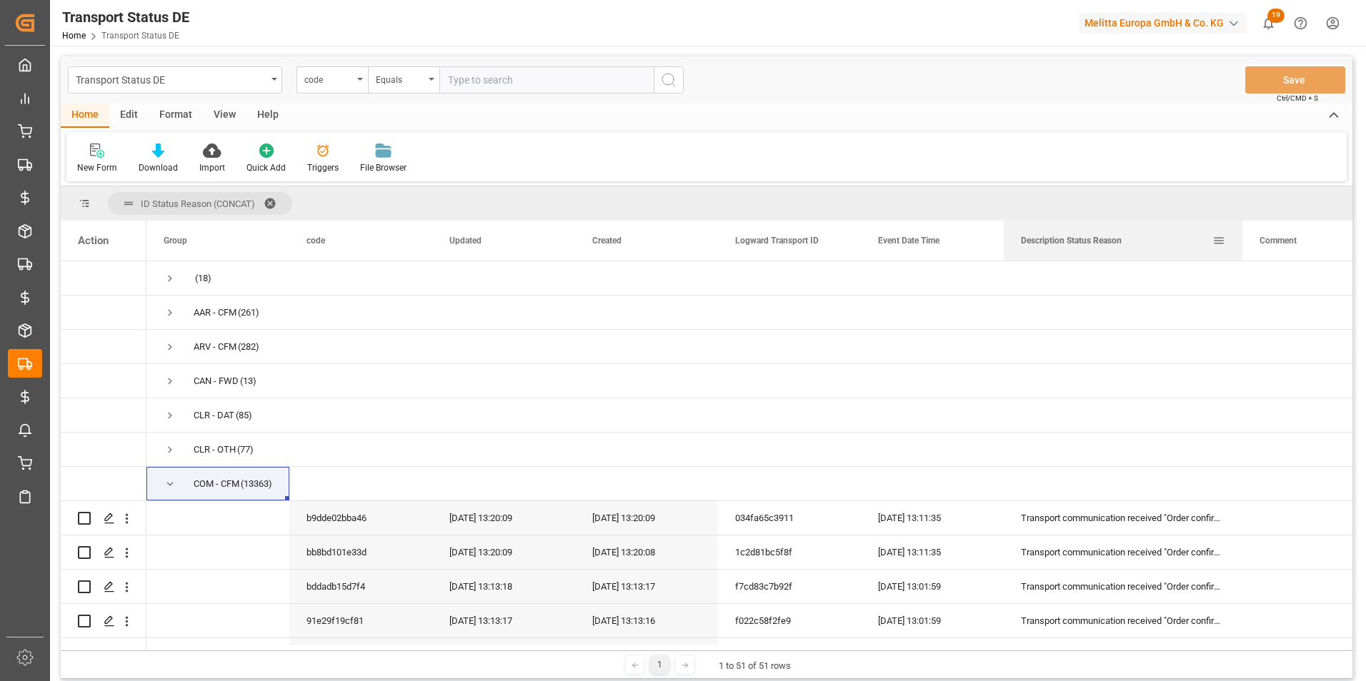
drag, startPoint x: 1146, startPoint y: 237, endPoint x: 1288, endPoint y: 244, distance: 143.0
click at [1245, 244] on div at bounding box center [1242, 241] width 6 height 40
click at [803, 86] on div "Transport Status DE code Equals Save Ctrl/CMD + S" at bounding box center [706, 79] width 1291 height 47
